Goal: Transaction & Acquisition: Purchase product/service

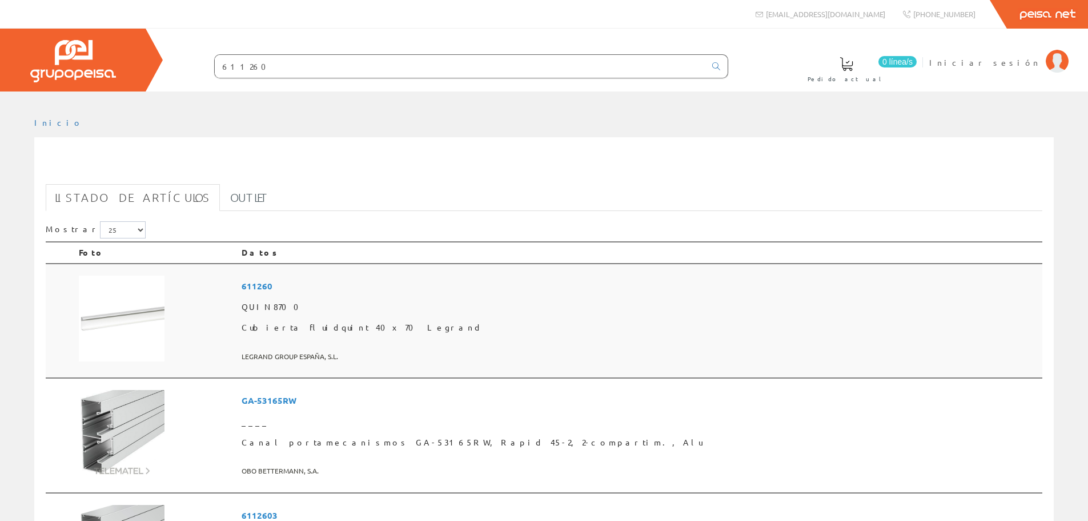
click at [361, 280] on span "611260" at bounding box center [640, 285] width 797 height 21
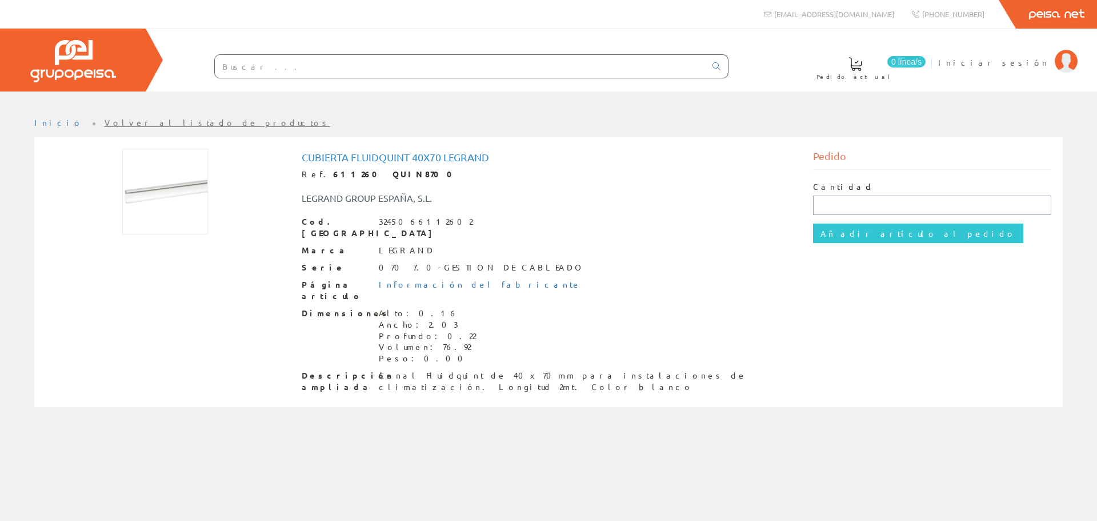
click at [835, 206] on input "text" at bounding box center [932, 204] width 239 height 19
type input "1"
click at [847, 241] on input "Añadir artículo al pedido" at bounding box center [918, 232] width 210 height 19
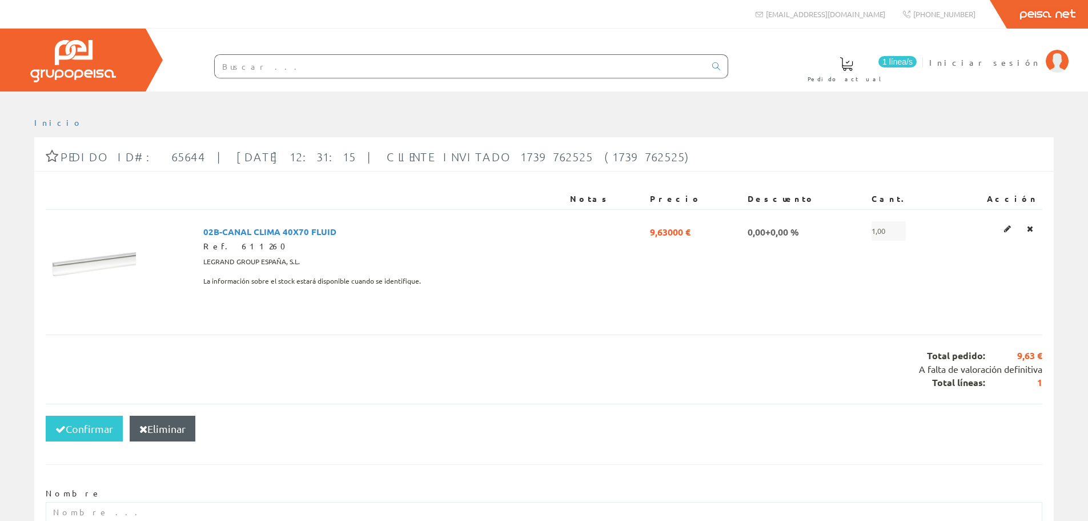
click at [355, 68] on input "text" at bounding box center [460, 66] width 491 height 23
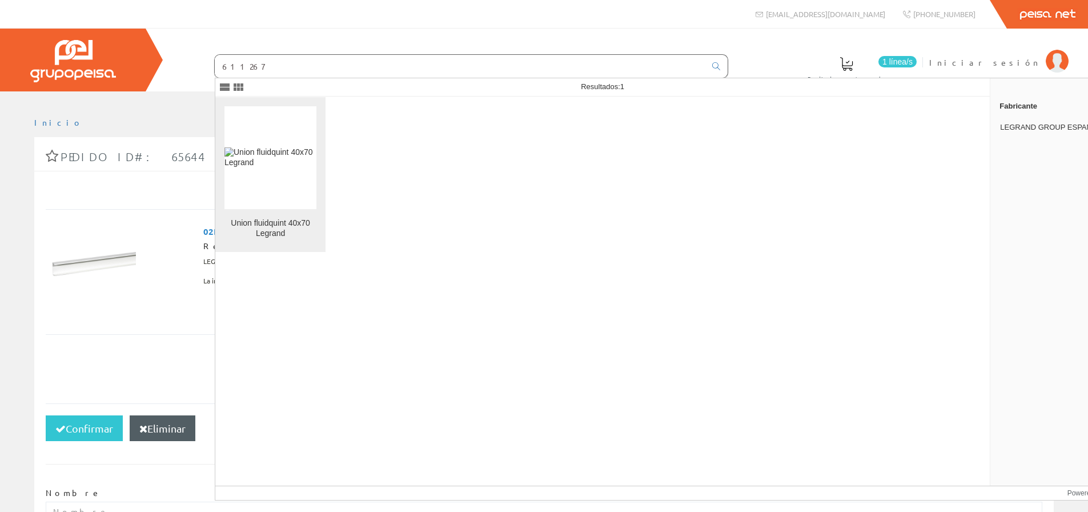
type input "611267"
click at [262, 166] on img at bounding box center [271, 157] width 92 height 21
